Goal: Task Accomplishment & Management: Complete application form

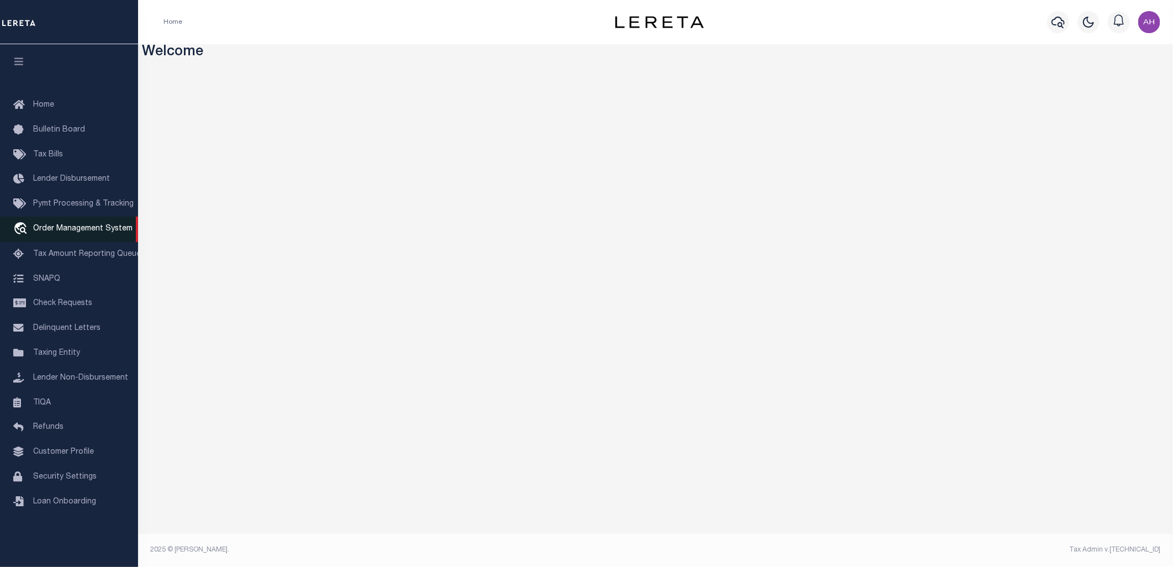
click at [72, 236] on link "travel_explore Order Management System" at bounding box center [69, 229] width 138 height 25
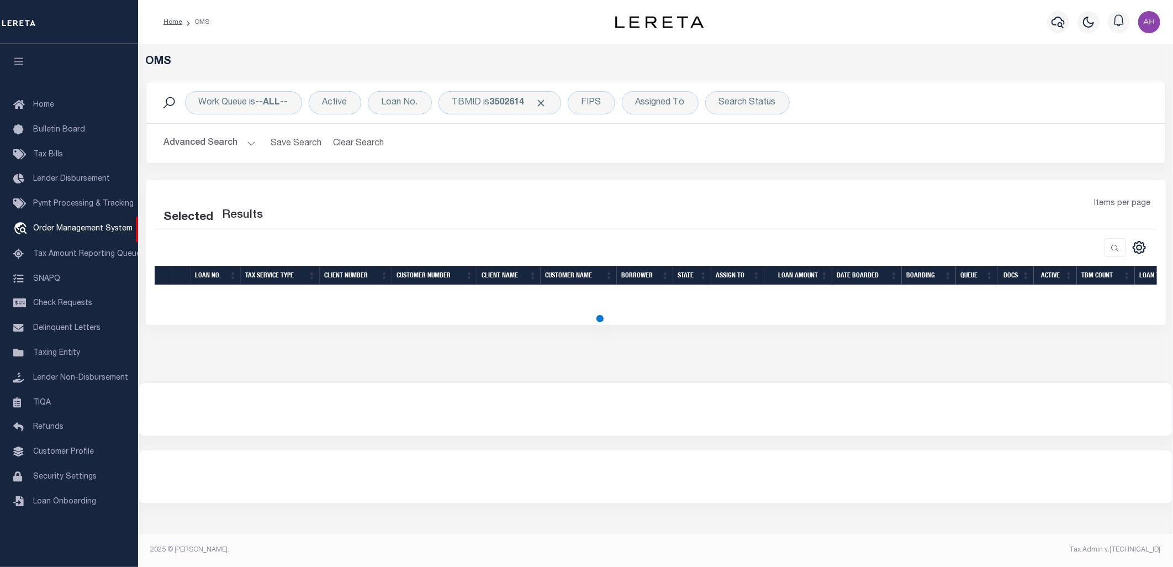
select select "200"
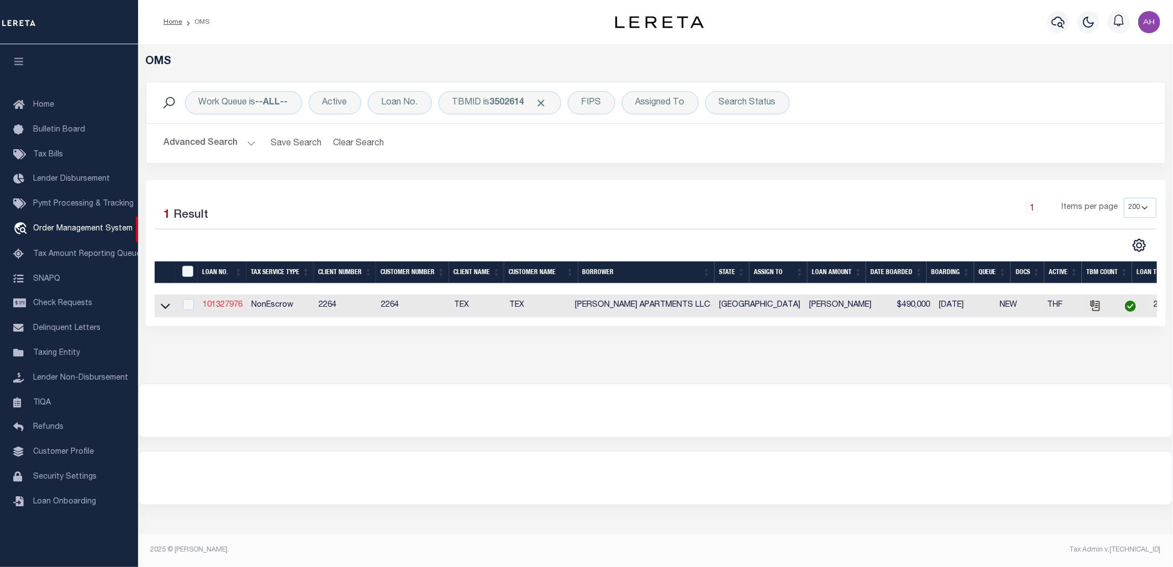
click at [222, 305] on link "101327976" at bounding box center [223, 305] width 40 height 8
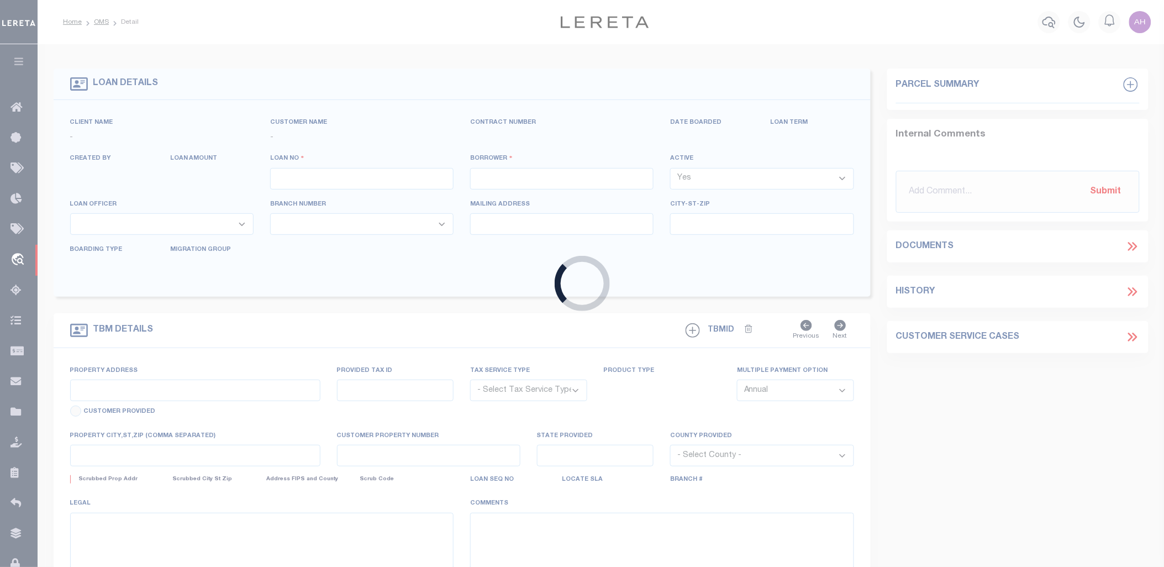
type input "101327976"
type input "MALDONADO'S APARTMENTS LLC"
select select
type input "3309 DIAMONDHEAD AVE APT D"
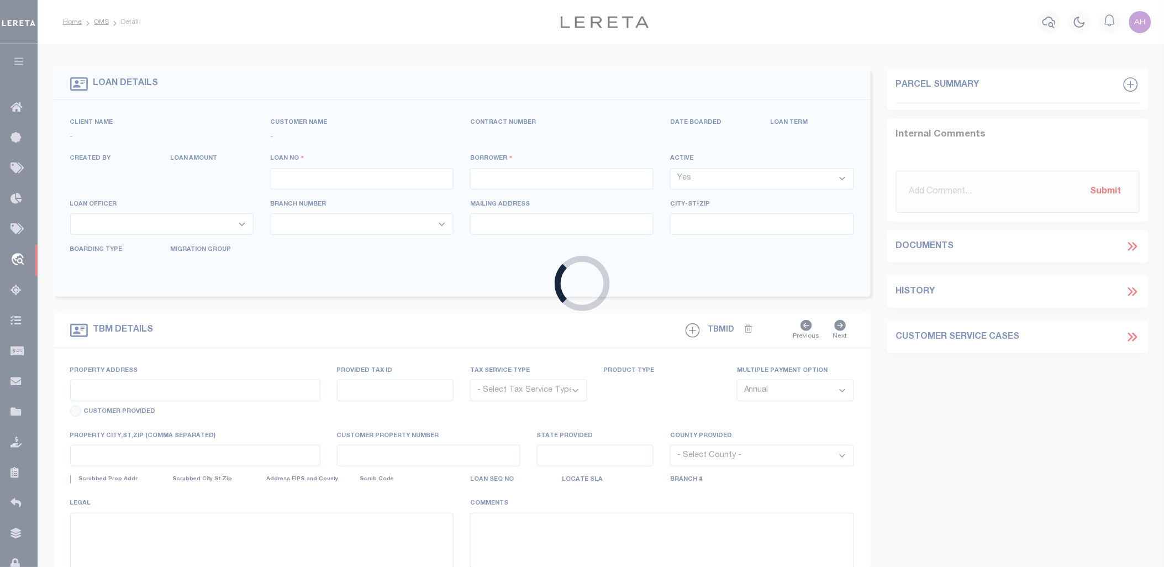
type input "ALTON TX 78573"
select select
select select "NonEscrow"
type input "3305 E DIAMONDHEAD AVE"
type input "E4435-00-000-0030-00"
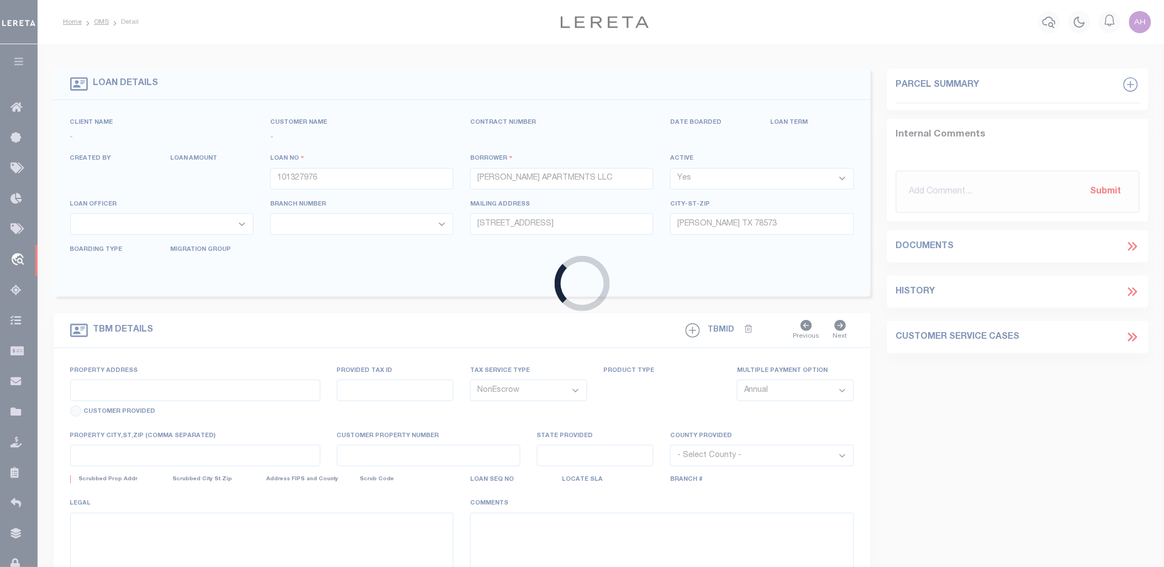
select select
type input "ALTON, TX, 78573"
type input "131"
type input "TX"
select select
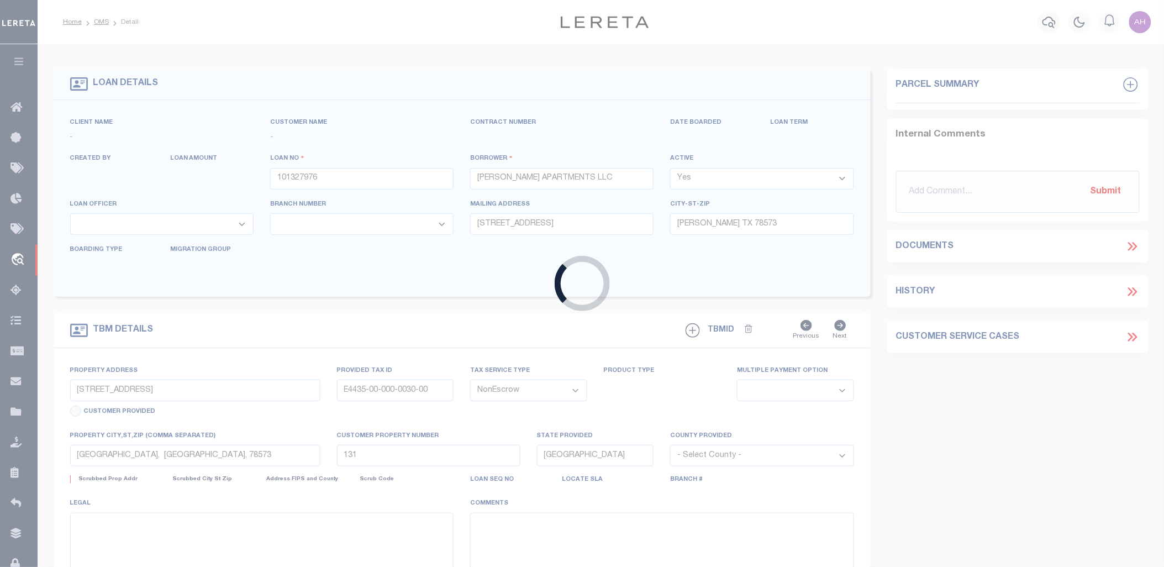
type textarea "LOT 30 EL MILAGRO ESTATES SITUATED IN HIDALGO"
select select "22439"
select select "8413"
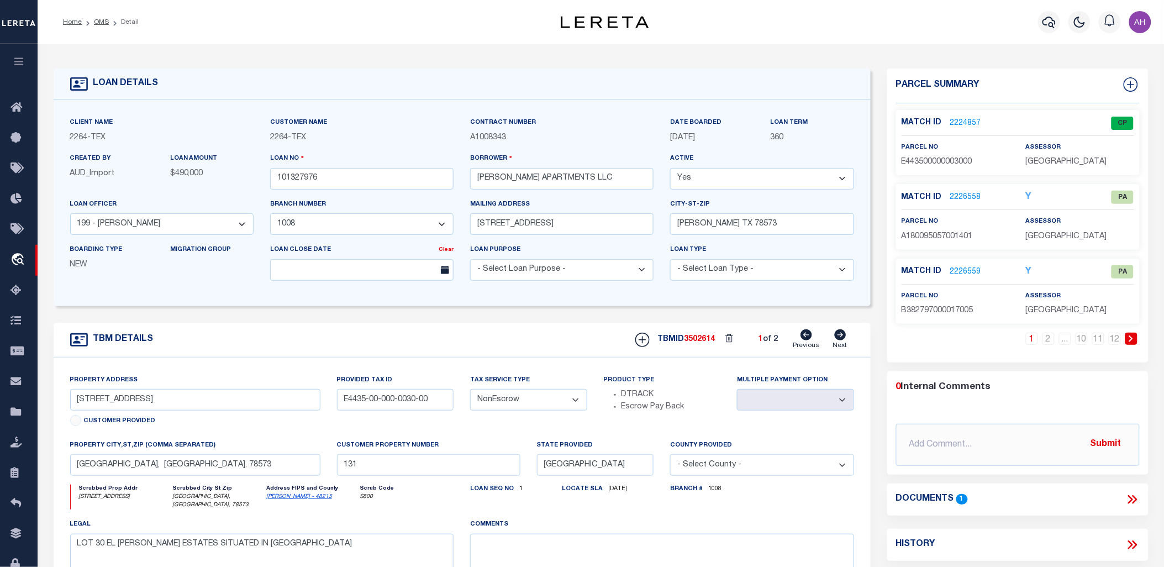
scroll to position [23, 0]
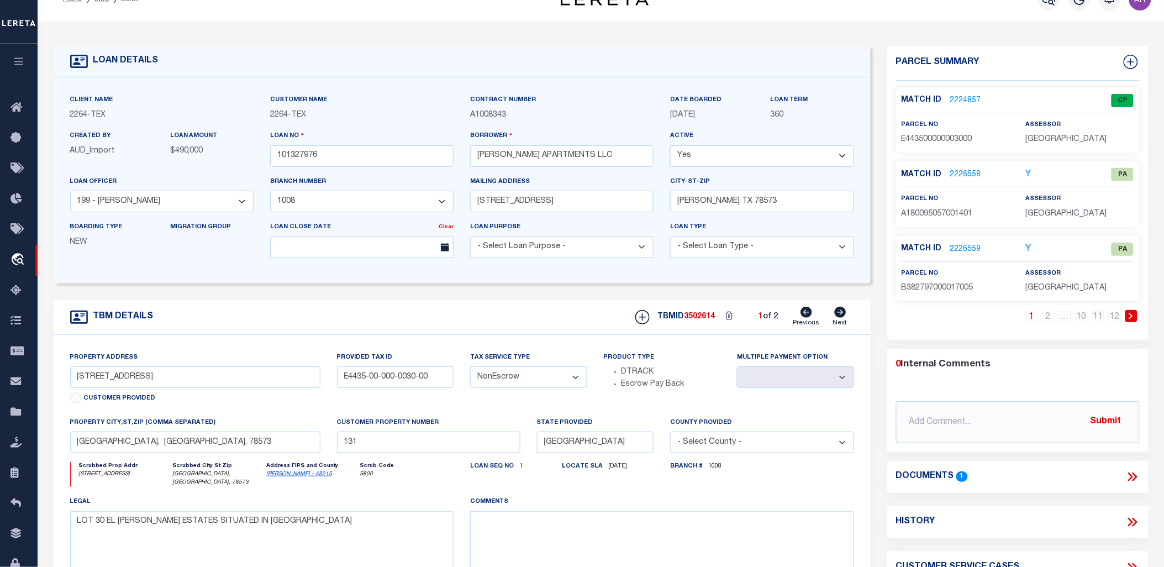
click at [960, 96] on link "2224857" at bounding box center [965, 101] width 31 height 12
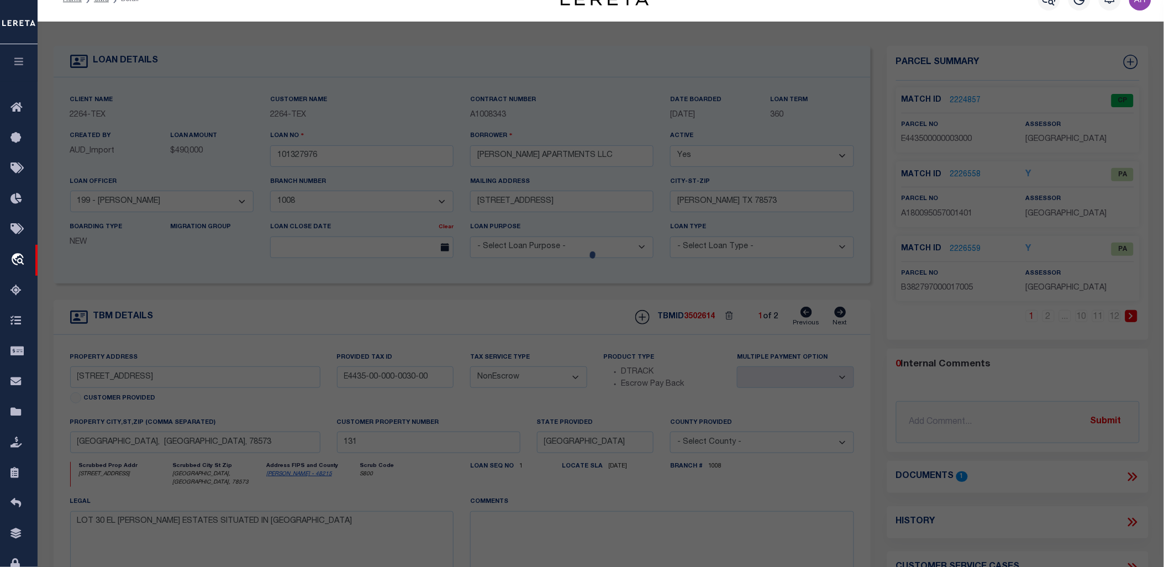
checkbox input "false"
select select "CP"
type input "MALDONADO'S APARTMENTS"
select select "AGW"
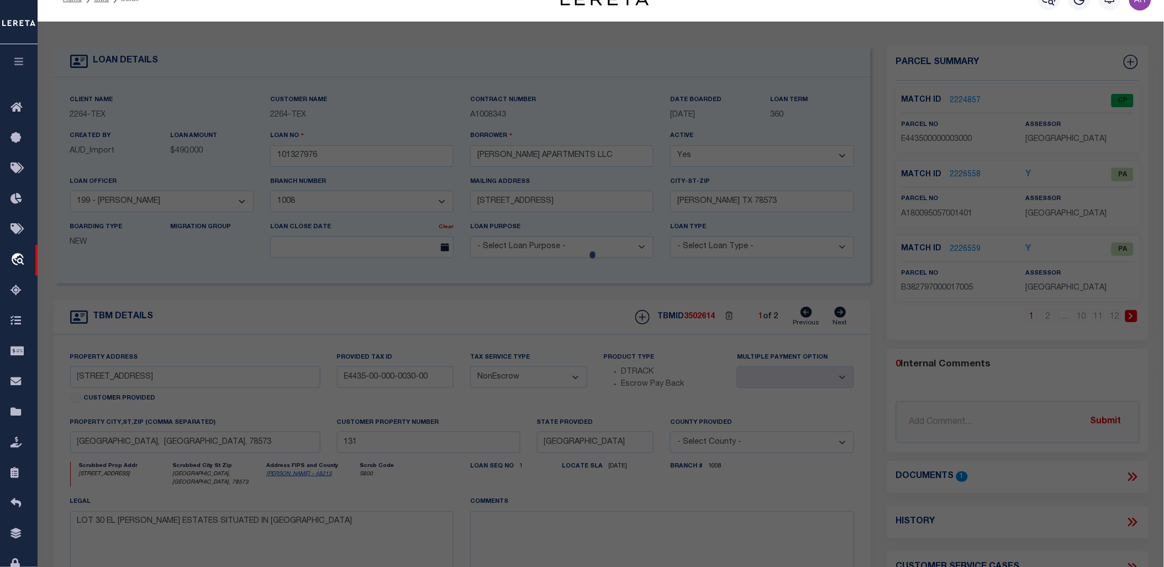
select select "LEG"
type input "3305 DIAMOND HEAD"
type textarea "EL MILAGRO ESTATES LOT 30"
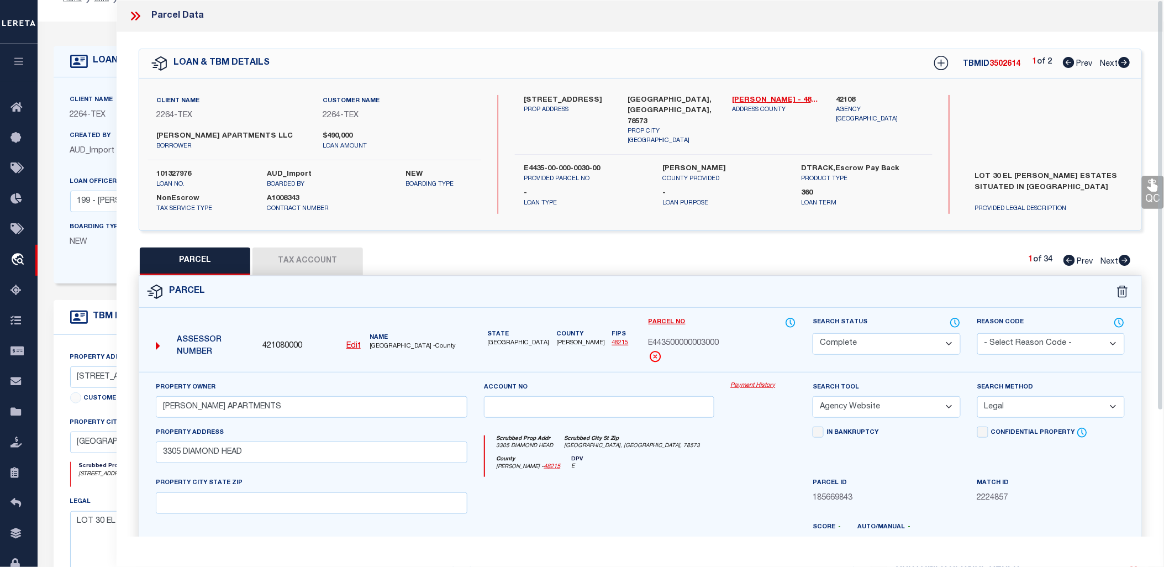
click at [754, 383] on link "Payment History" at bounding box center [764, 385] width 66 height 9
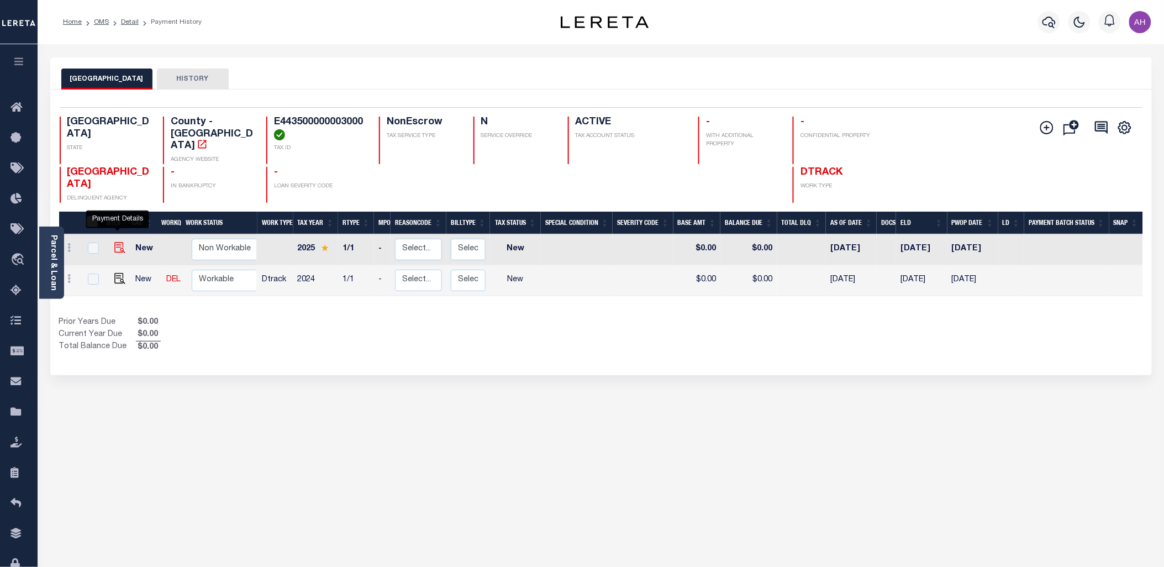
click at [122, 242] on img "" at bounding box center [119, 247] width 11 height 11
checkbox input "true"
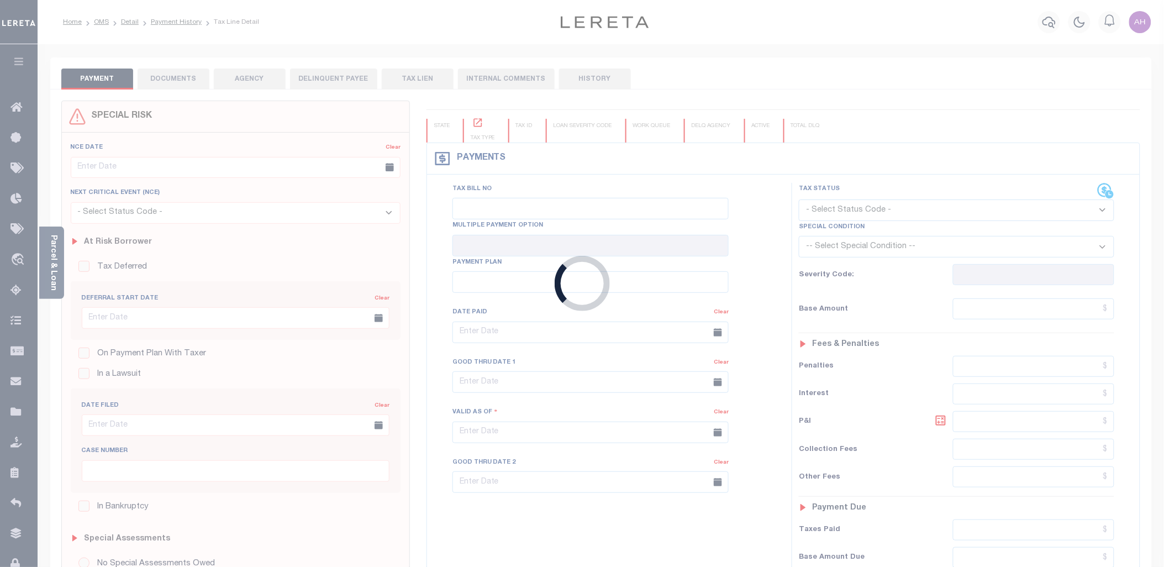
checkbox input "false"
type input "08/12/2025"
select select "NW2"
